Goal: Navigation & Orientation: Find specific page/section

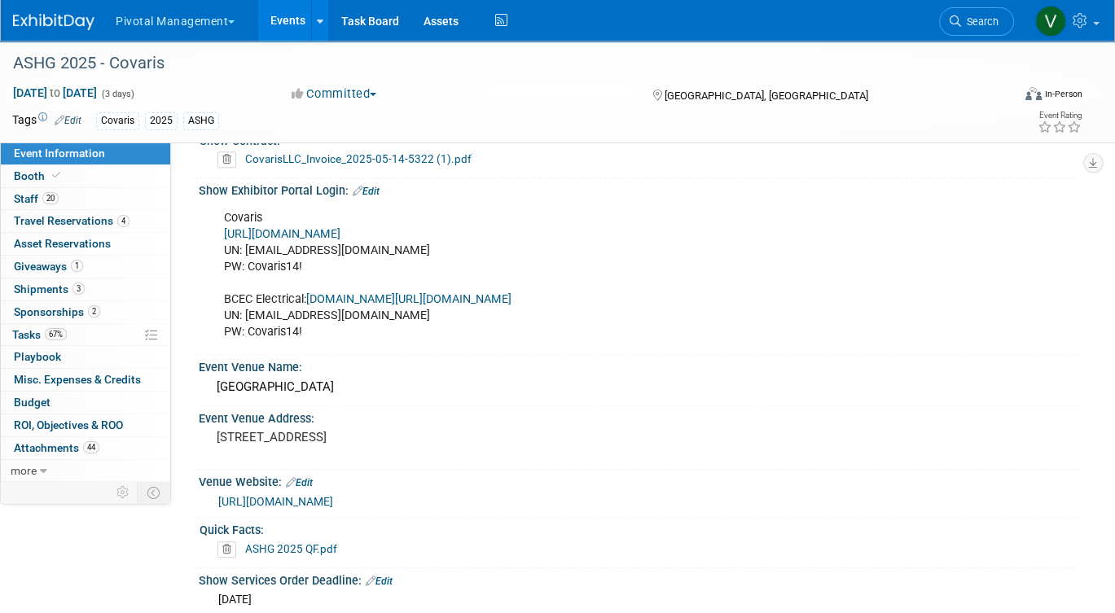
click at [289, 19] on link "Events" at bounding box center [287, 20] width 59 height 41
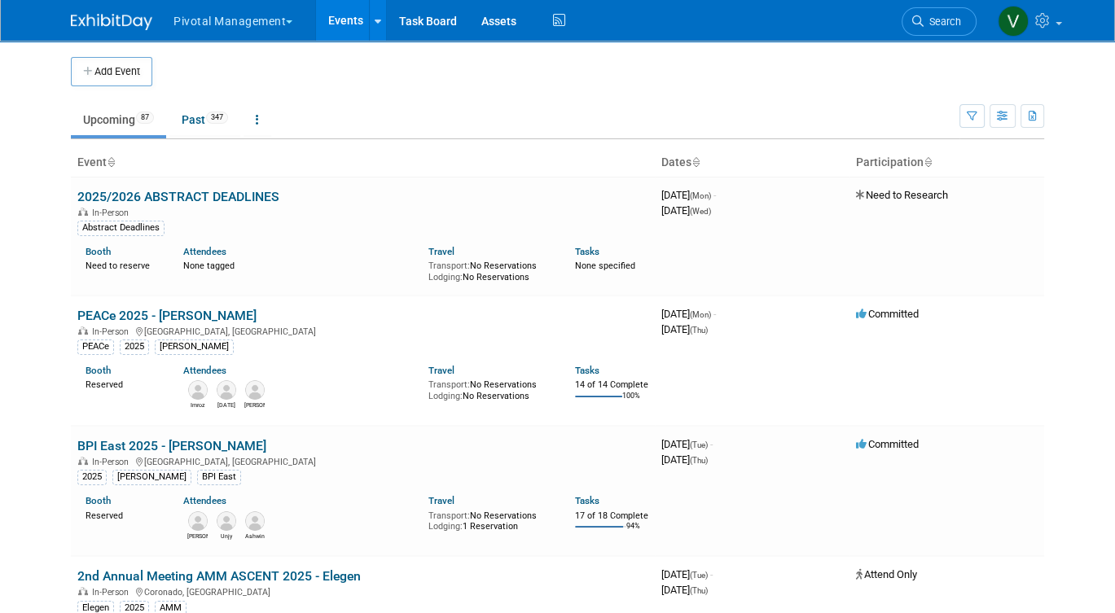
scroll to position [947, 0]
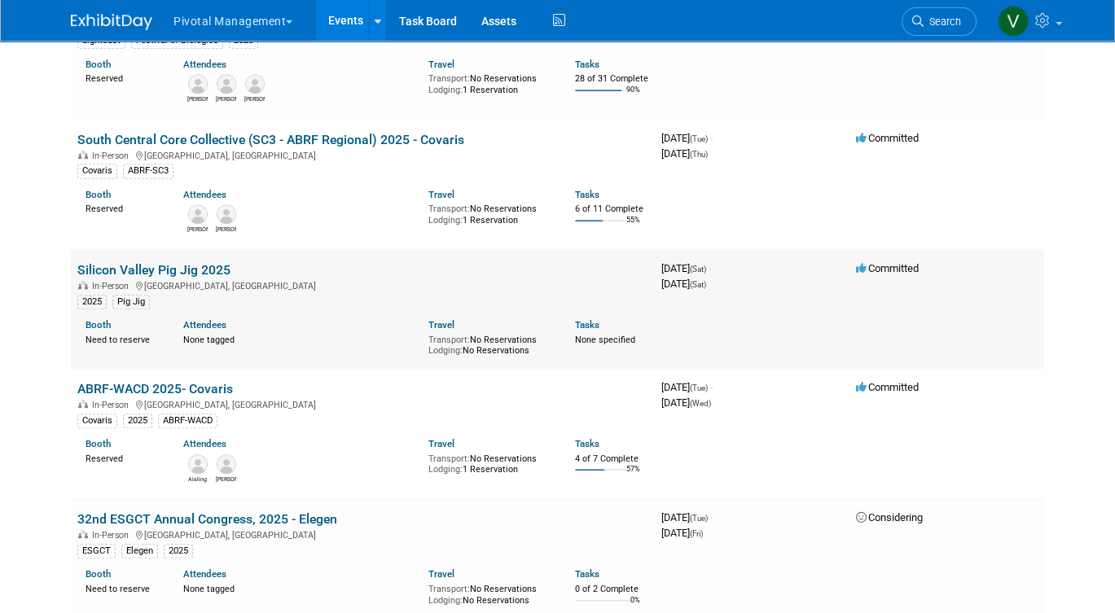
click at [134, 278] on link "Silicon Valley Pig Jig 2025" at bounding box center [153, 269] width 153 height 15
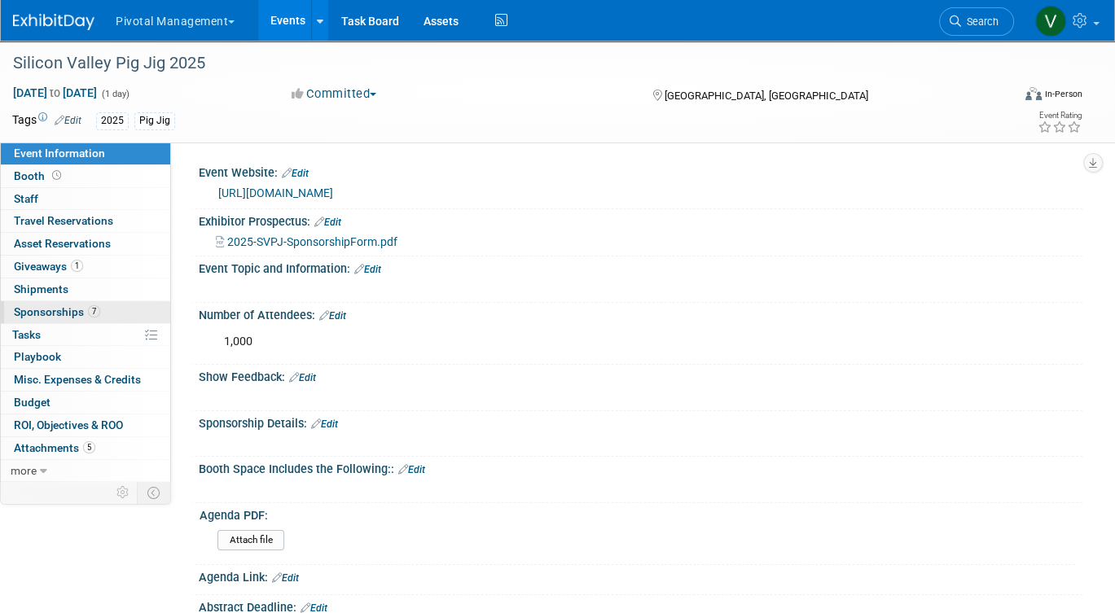
click at [47, 311] on span "Sponsorships 7" at bounding box center [57, 311] width 86 height 13
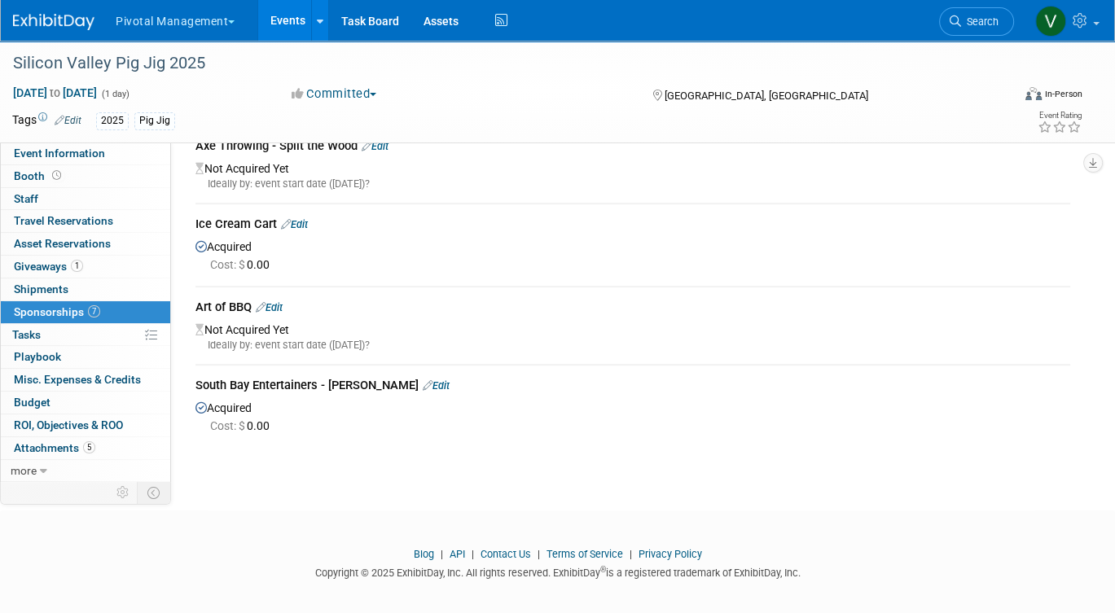
scroll to position [609, 0]
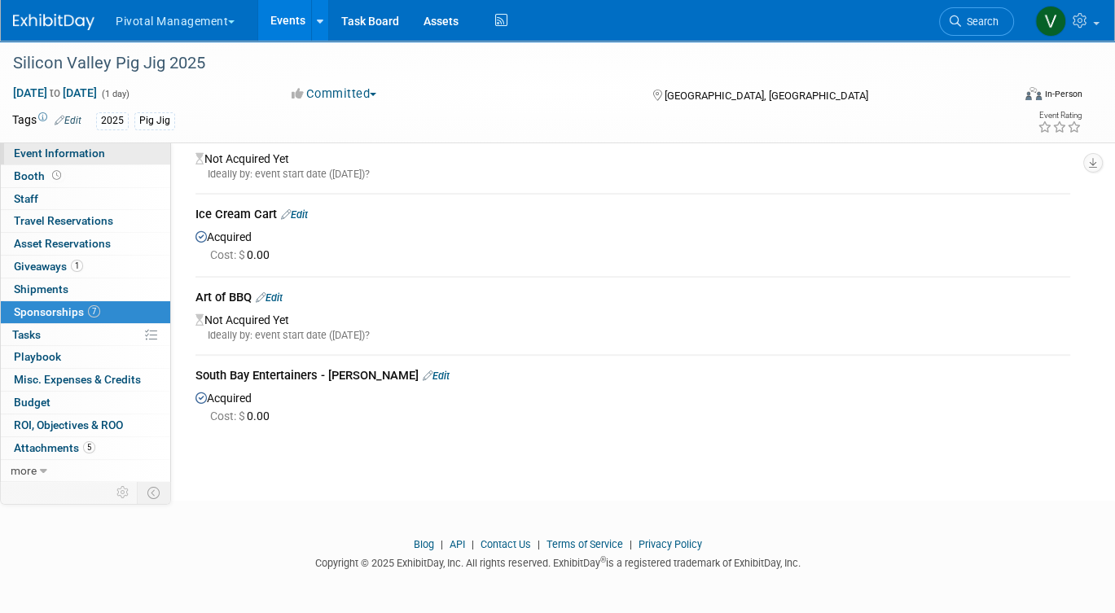
click at [97, 158] on span "Event Information" at bounding box center [59, 153] width 91 height 13
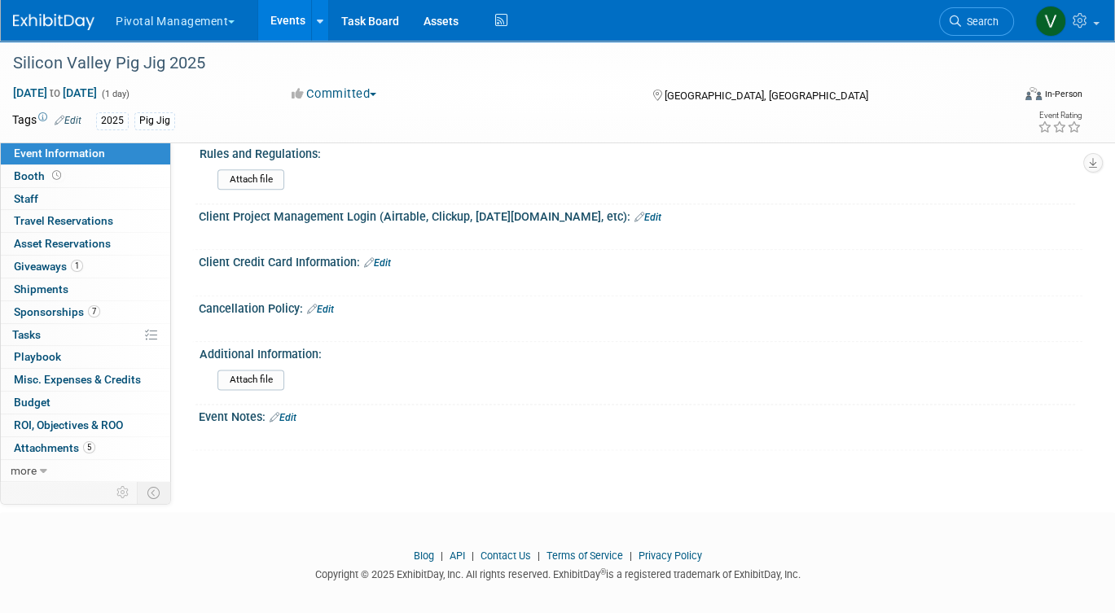
scroll to position [1732, 0]
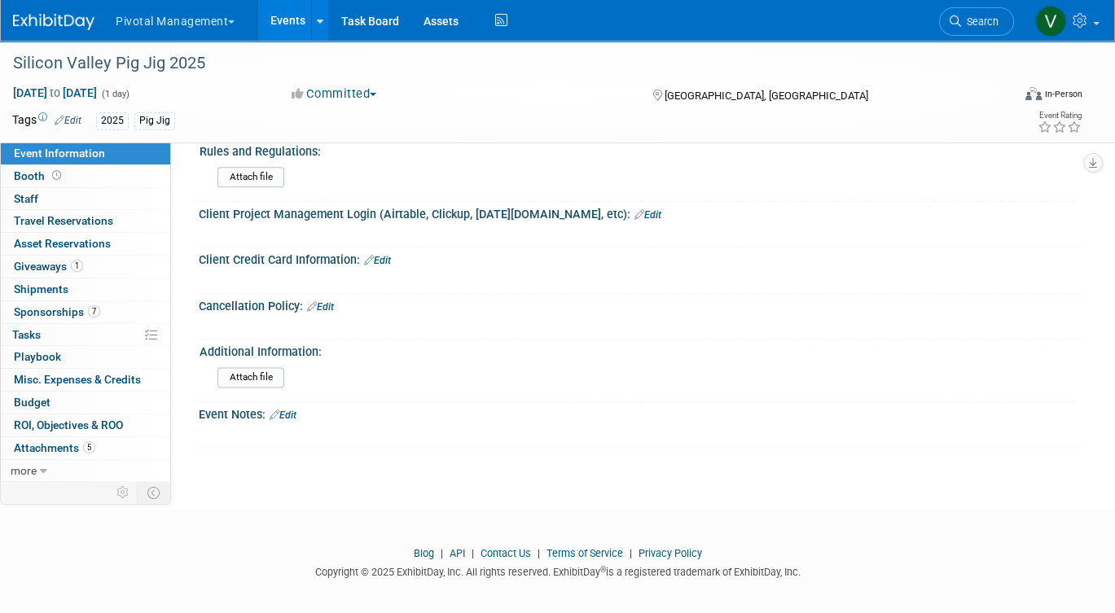
click at [287, 410] on link "Edit" at bounding box center [283, 415] width 27 height 11
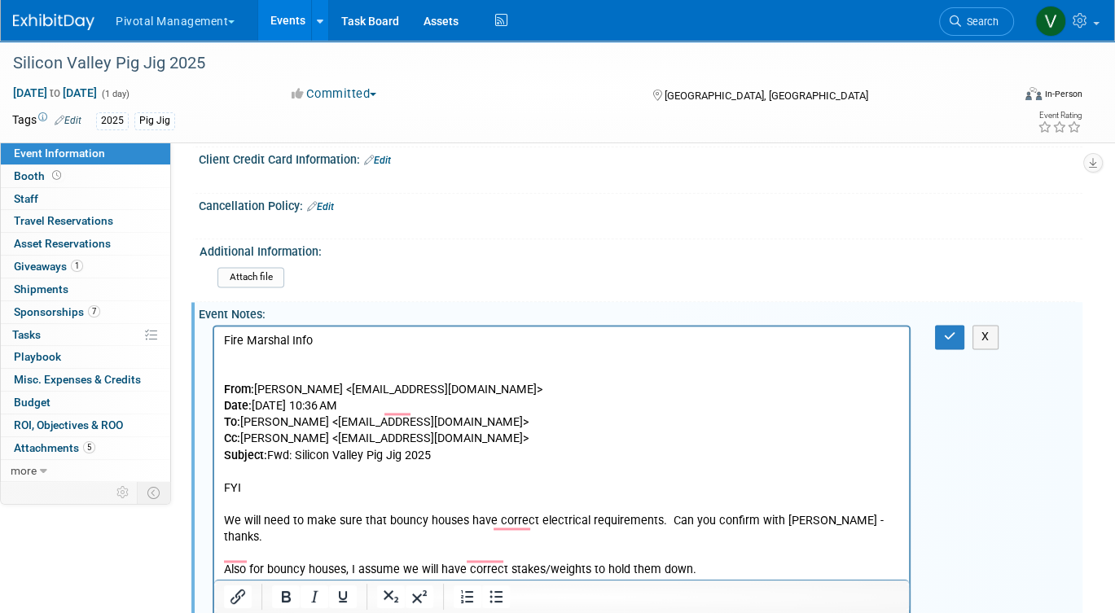
scroll to position [1793, 0]
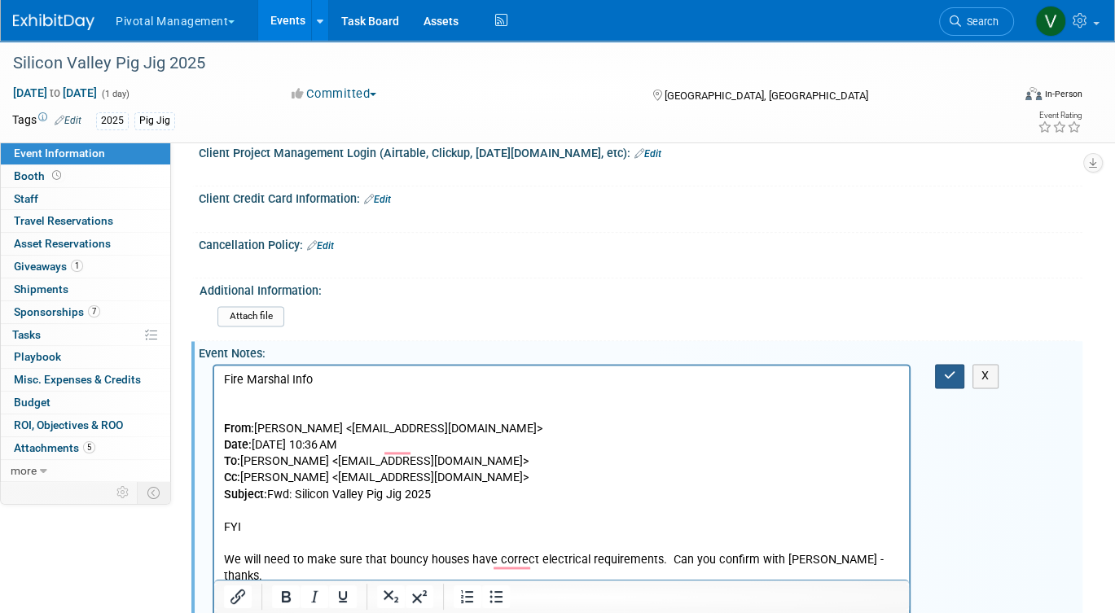
click at [938, 375] on button "button" at bounding box center [950, 376] width 30 height 24
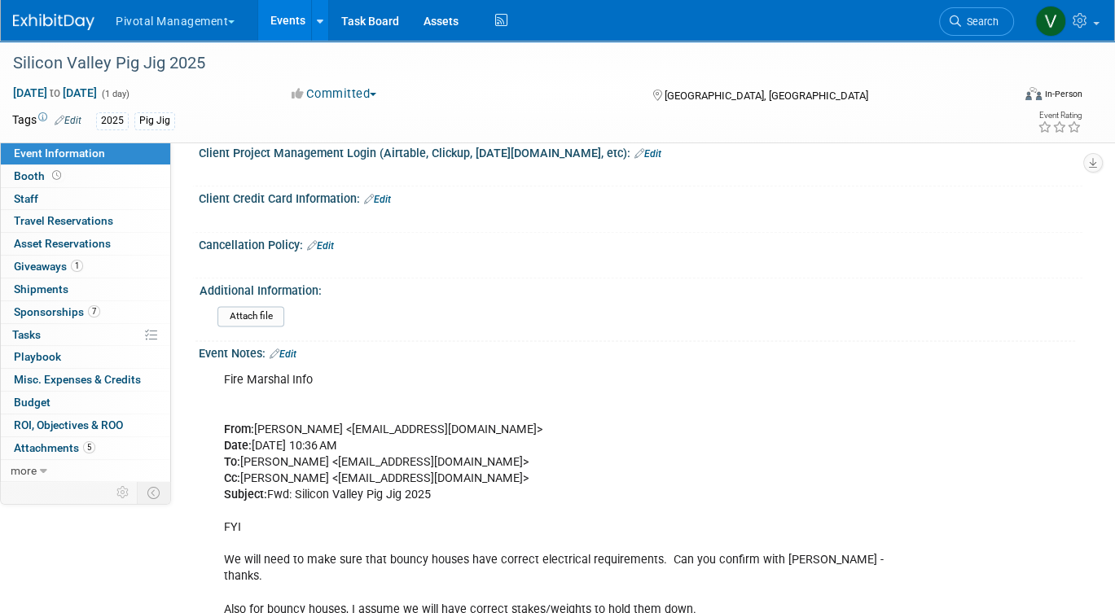
click at [268, 32] on link "Events" at bounding box center [287, 20] width 59 height 41
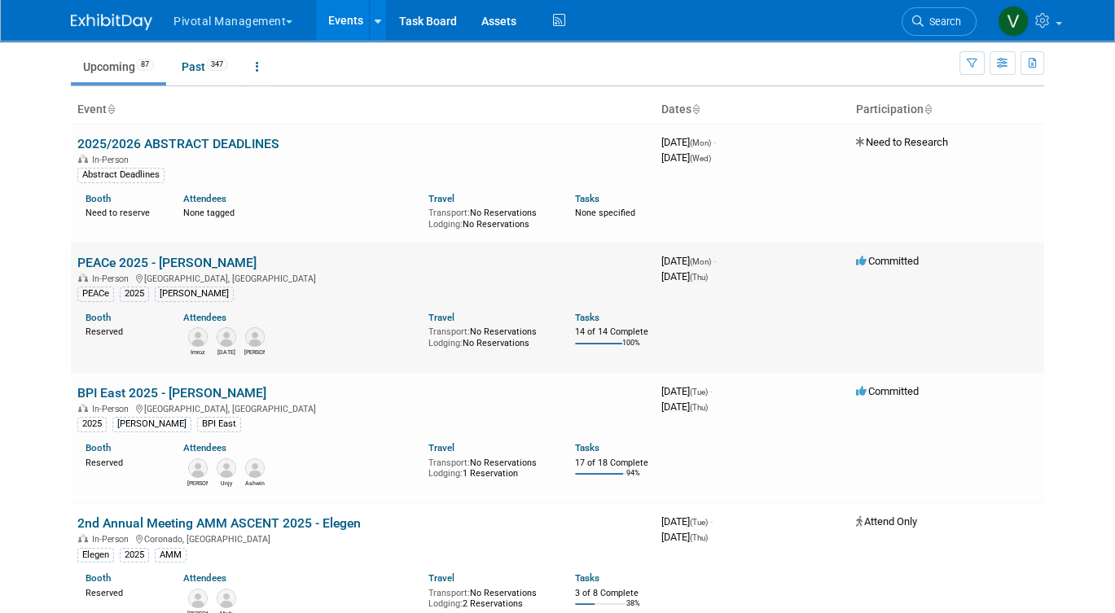
scroll to position [72, 0]
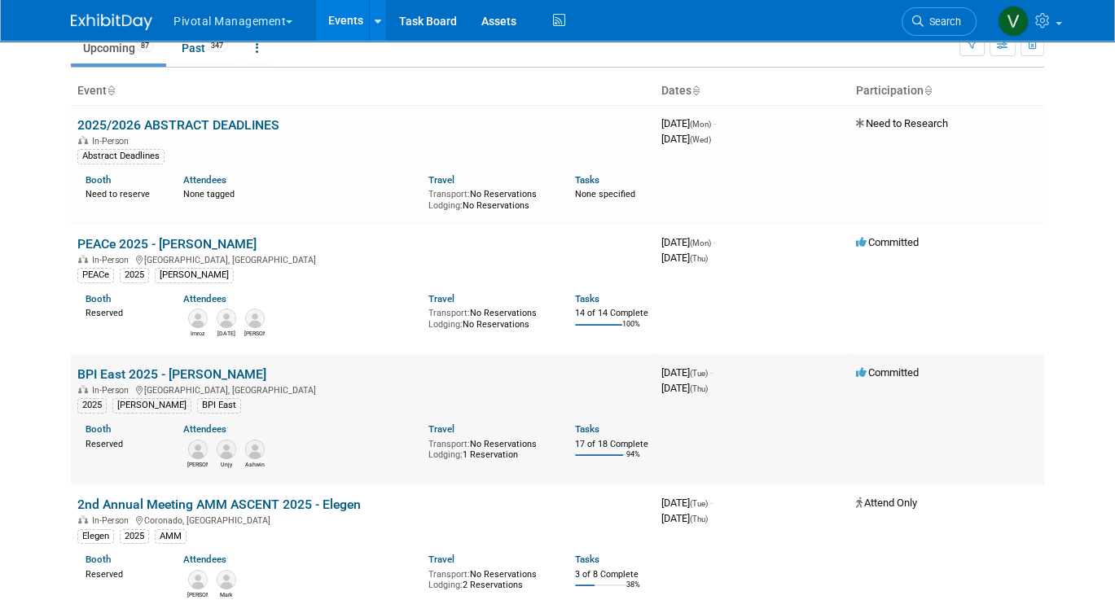
click at [198, 382] on link "BPI East 2025 - [PERSON_NAME]" at bounding box center [171, 373] width 189 height 15
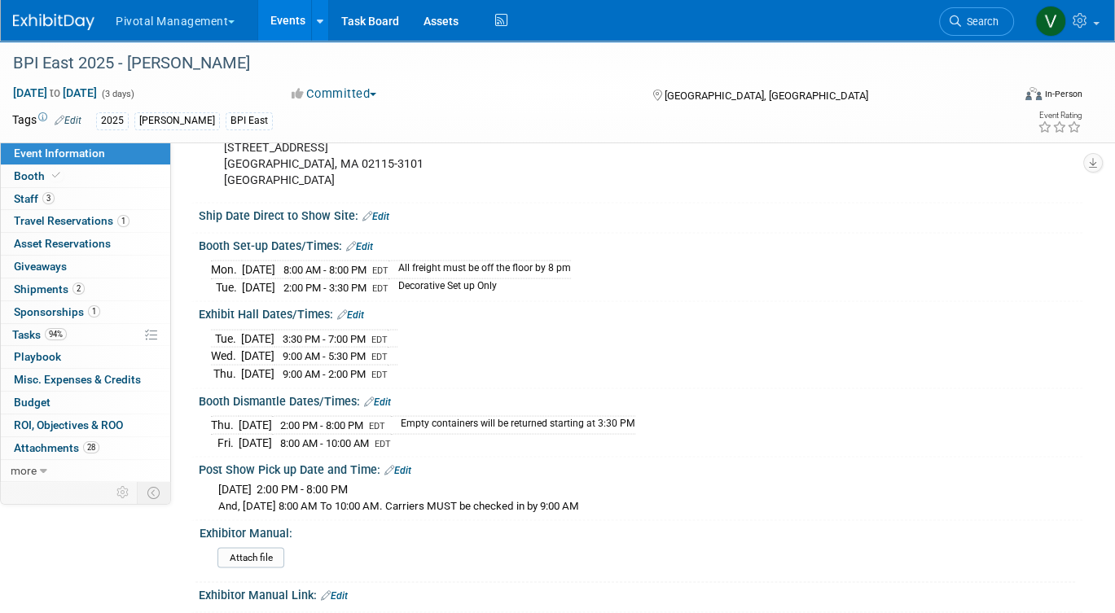
scroll to position [2732, 0]
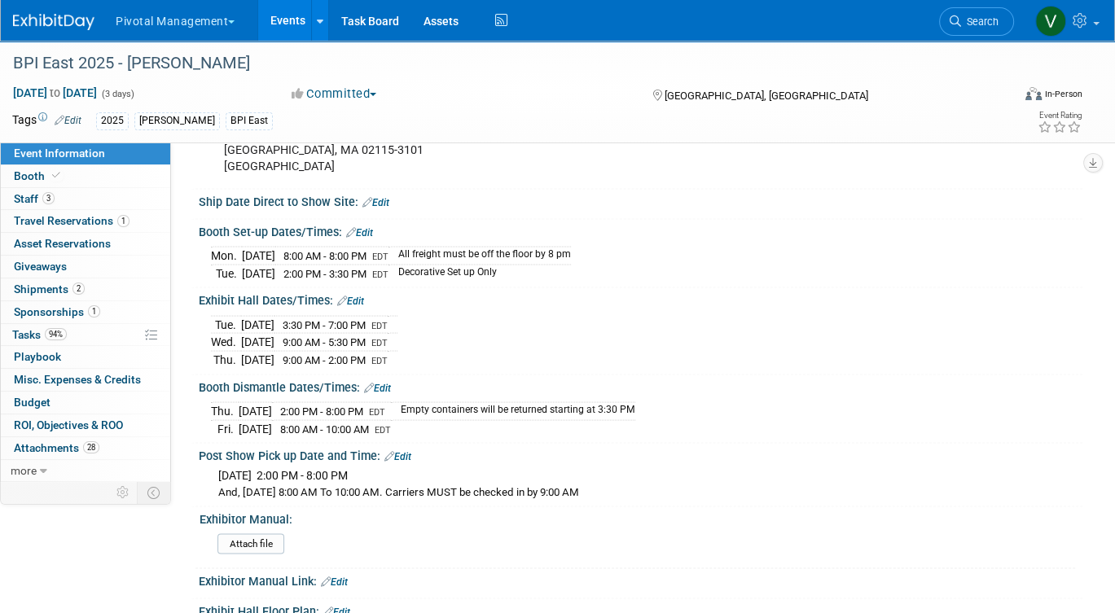
click at [276, 23] on link "Events" at bounding box center [287, 20] width 59 height 41
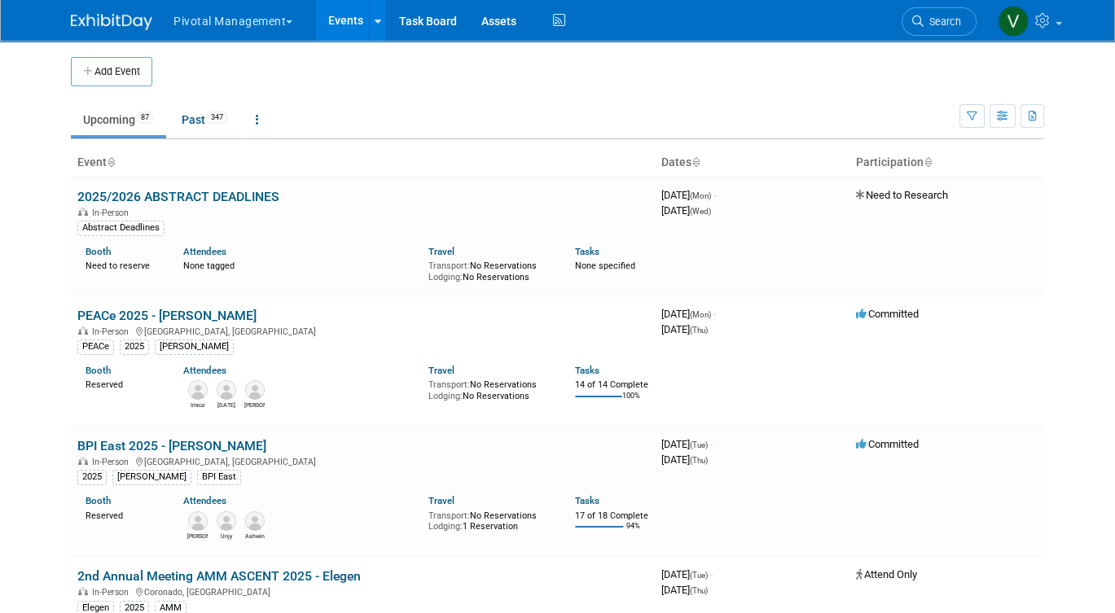
scroll to position [1459, 0]
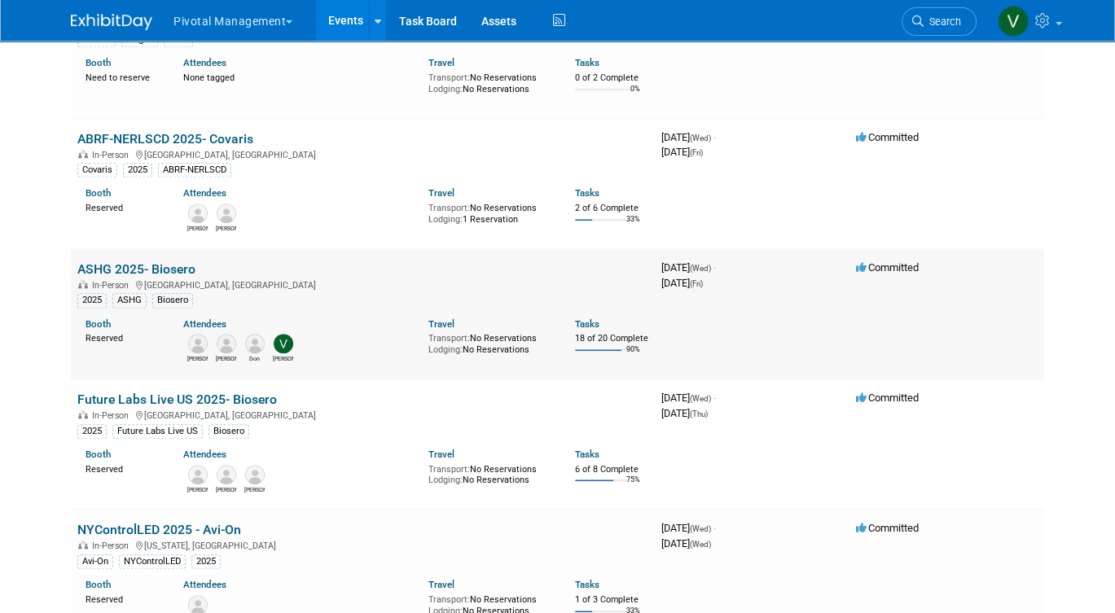
click at [180, 277] on link "ASHG 2025- Biosero" at bounding box center [136, 268] width 118 height 15
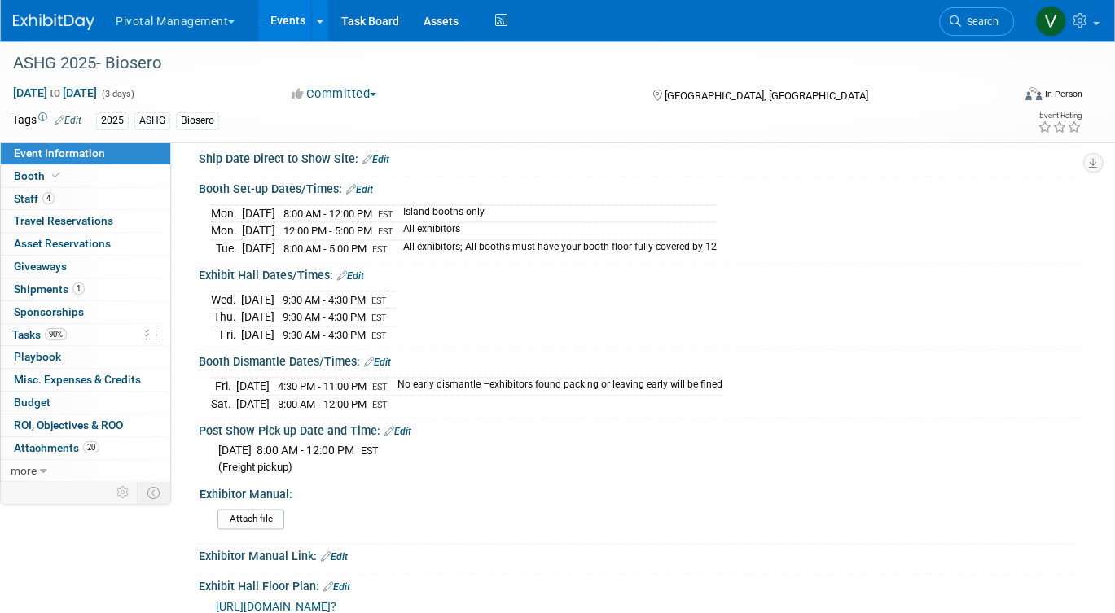
scroll to position [1978, 0]
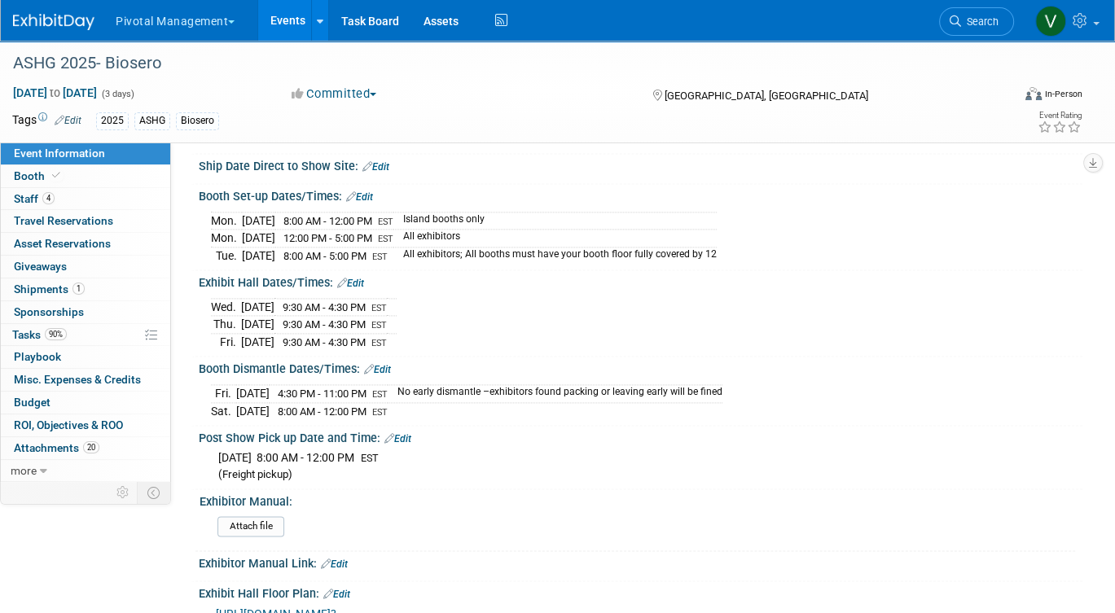
click at [284, 21] on link "Events" at bounding box center [287, 20] width 59 height 41
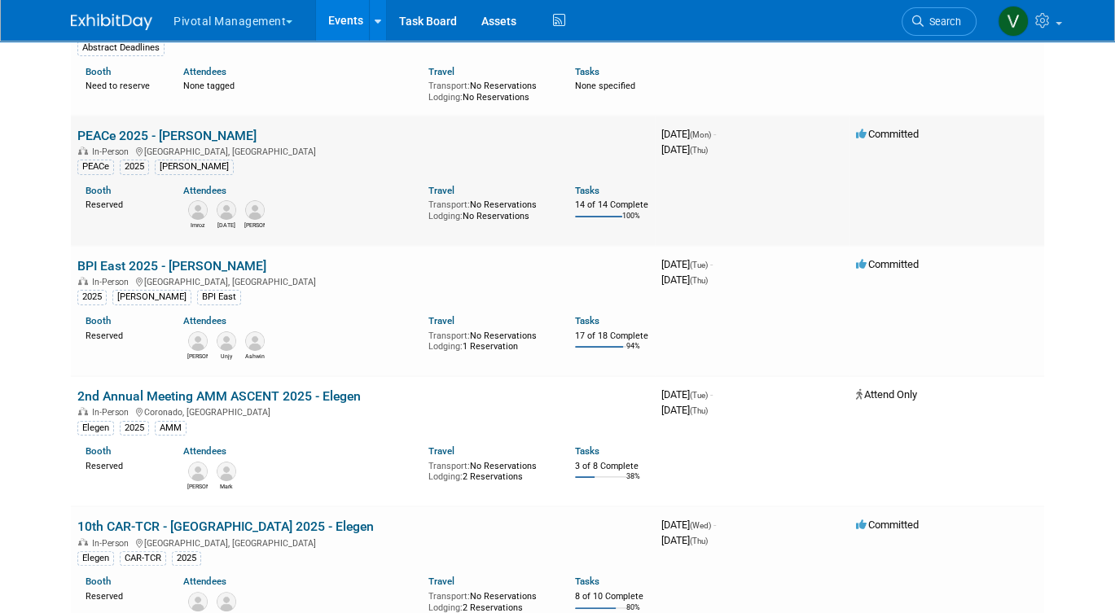
scroll to position [162, 0]
